Goal: Feedback & Contribution: Submit feedback/report problem

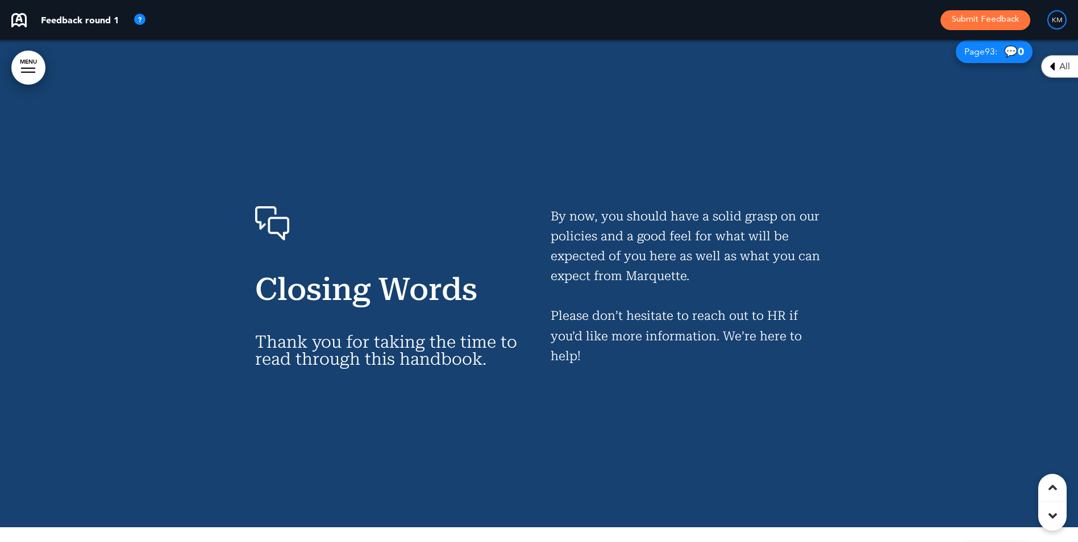
scroll to position [57442, 0]
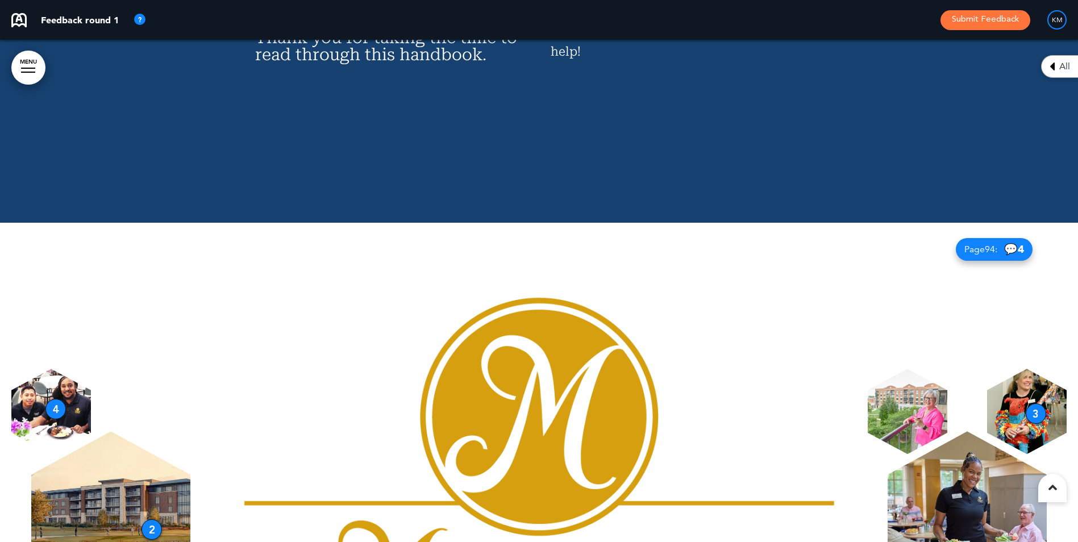
click at [151, 520] on div "2" at bounding box center [152, 530] width 20 height 20
click at [152, 520] on div "2" at bounding box center [152, 530] width 20 height 20
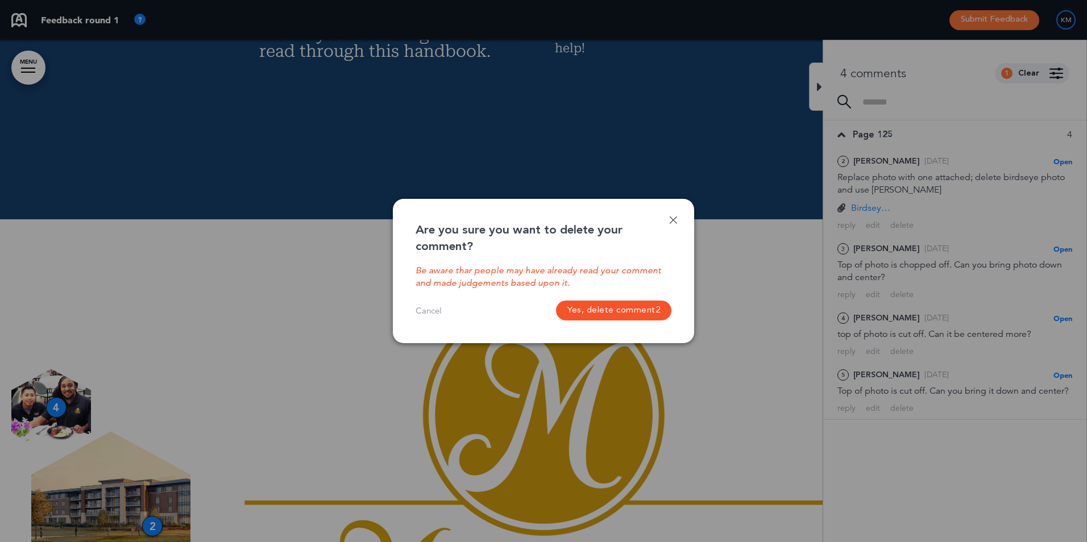
scroll to position [0, 1070]
click at [600, 319] on button "Yes, delete comment 2" at bounding box center [613, 311] width 115 height 20
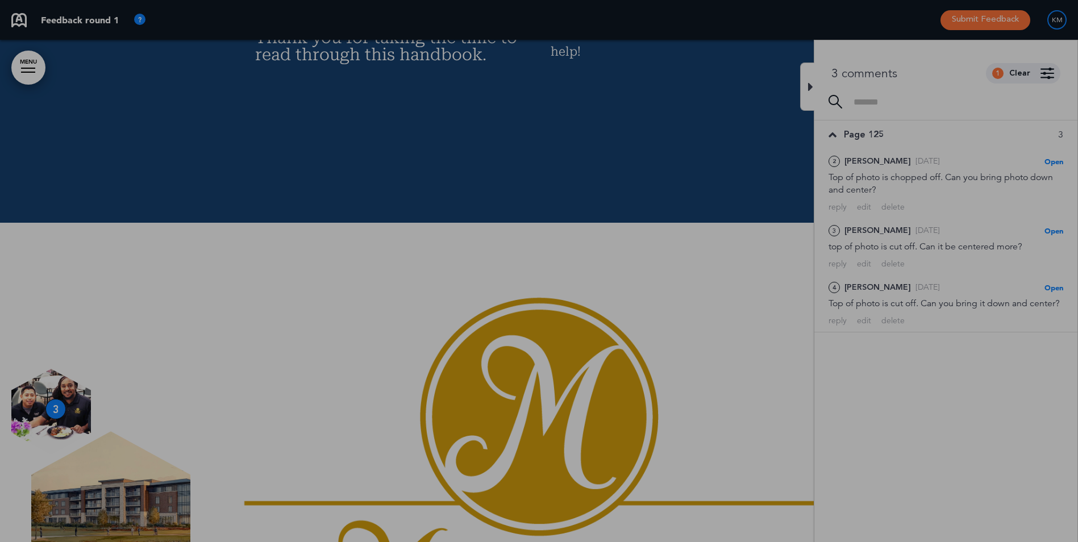
scroll to position [0, 1061]
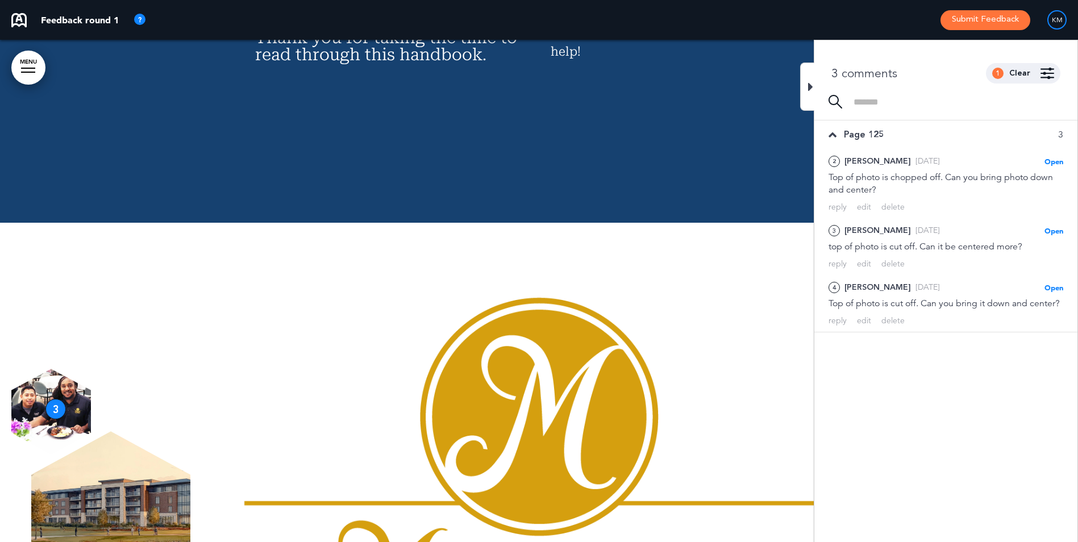
click at [682, 304] on img at bounding box center [539, 525] width 612 height 480
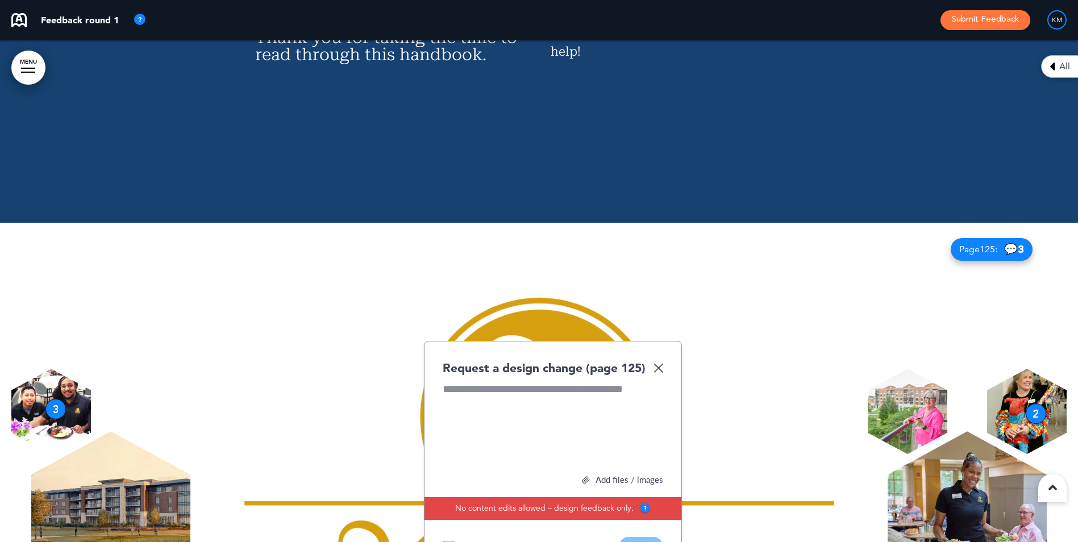
click at [656, 363] on img at bounding box center [659, 368] width 10 height 10
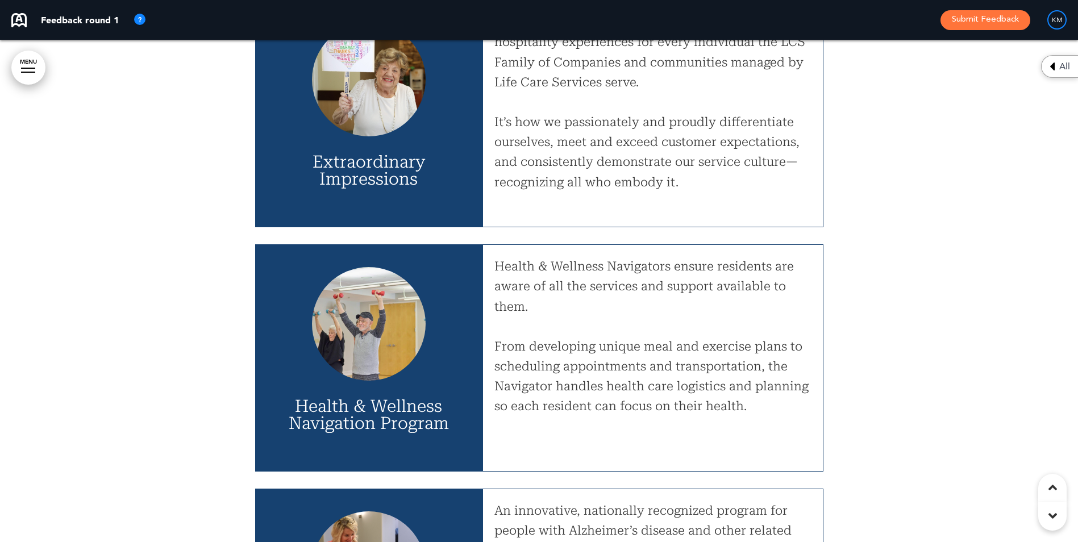
scroll to position [8389, 0]
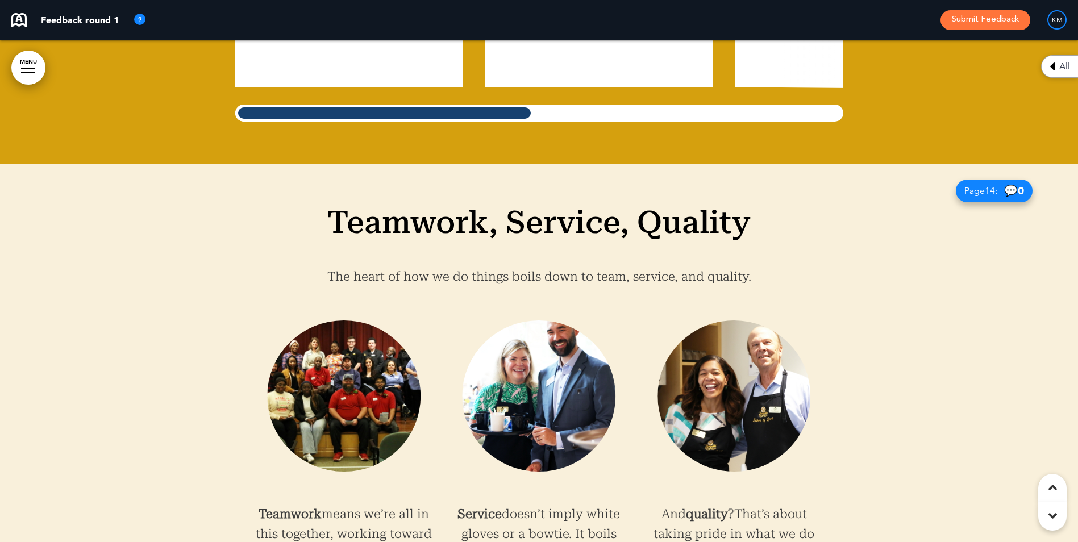
drag, startPoint x: 559, startPoint y: 306, endPoint x: 545, endPoint y: 317, distance: 17.8
drag, startPoint x: 545, startPoint y: 317, endPoint x: 541, endPoint y: 309, distance: 8.4
click at [542, 321] on img at bounding box center [539, 396] width 153 height 151
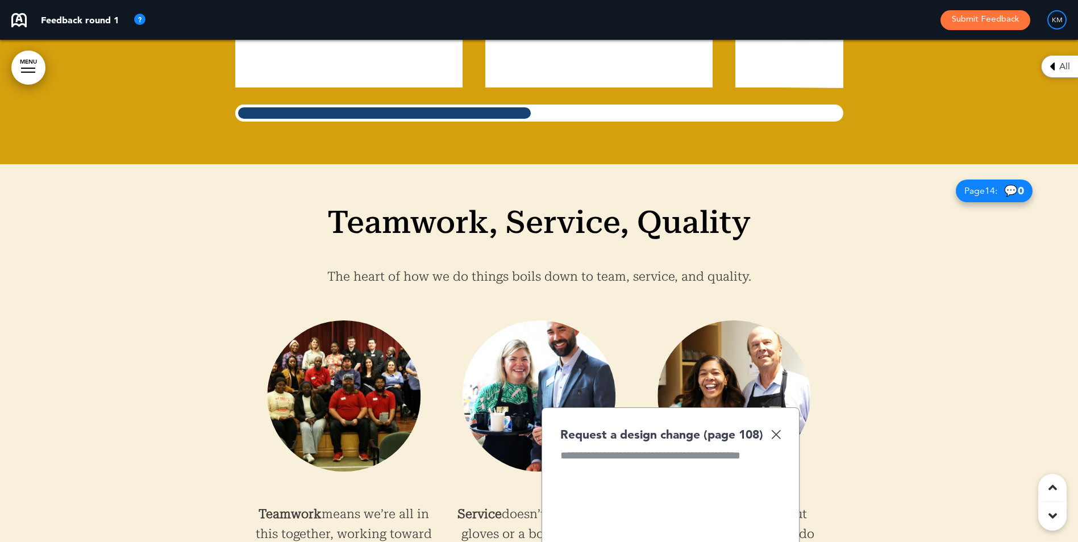
click at [725, 542] on div "Add files / images" at bounding box center [670, 546] width 221 height 9
click at [577, 448] on div at bounding box center [670, 490] width 221 height 85
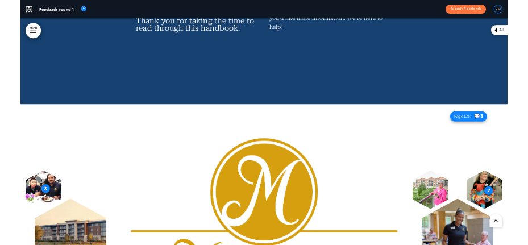
scroll to position [0, 488]
